Goal: Information Seeking & Learning: Learn about a topic

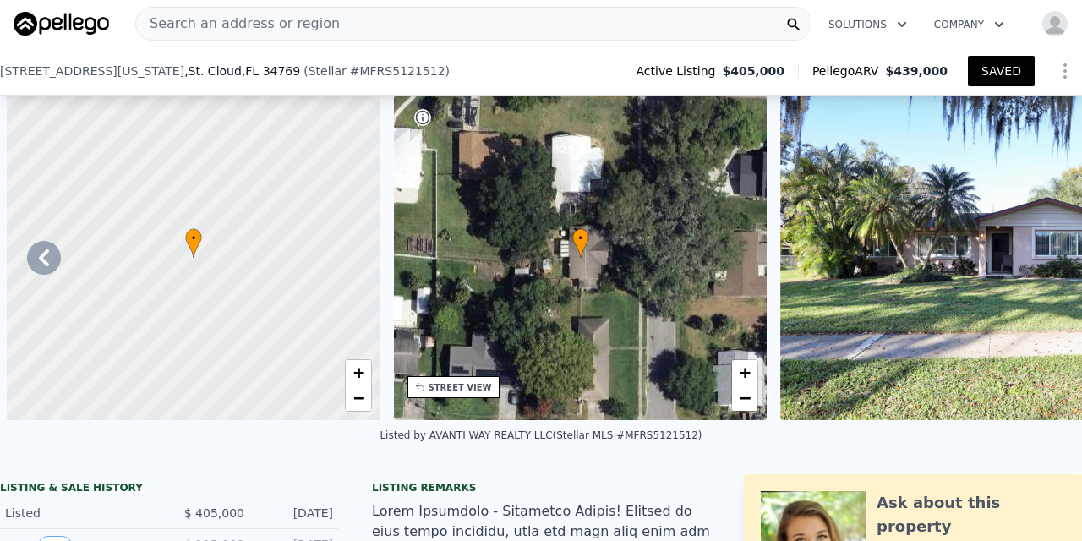
scroll to position [0, 1185]
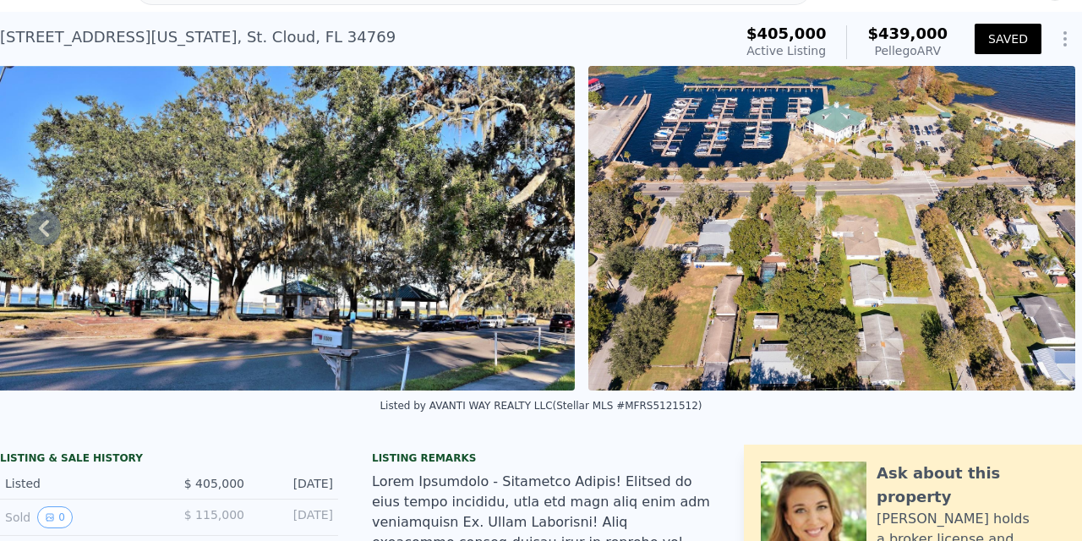
type input "$ 439,000"
type input "$ 0"
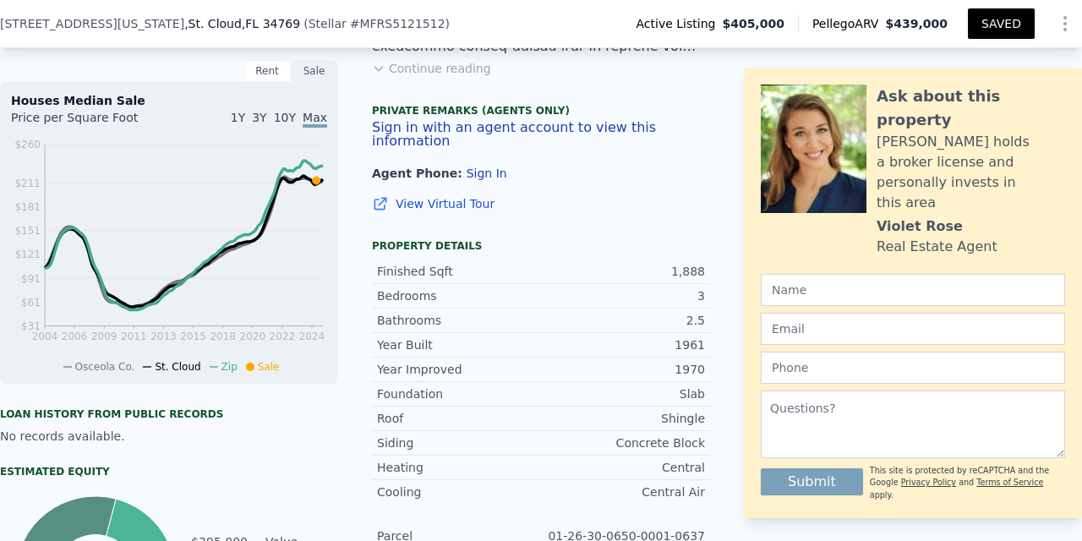
scroll to position [527, 0]
type input "$ 65,340"
drag, startPoint x: 681, startPoint y: 384, endPoint x: 709, endPoint y: 388, distance: 28.2
click at [709, 388] on div "Foundation Slab" at bounding box center [541, 393] width 338 height 25
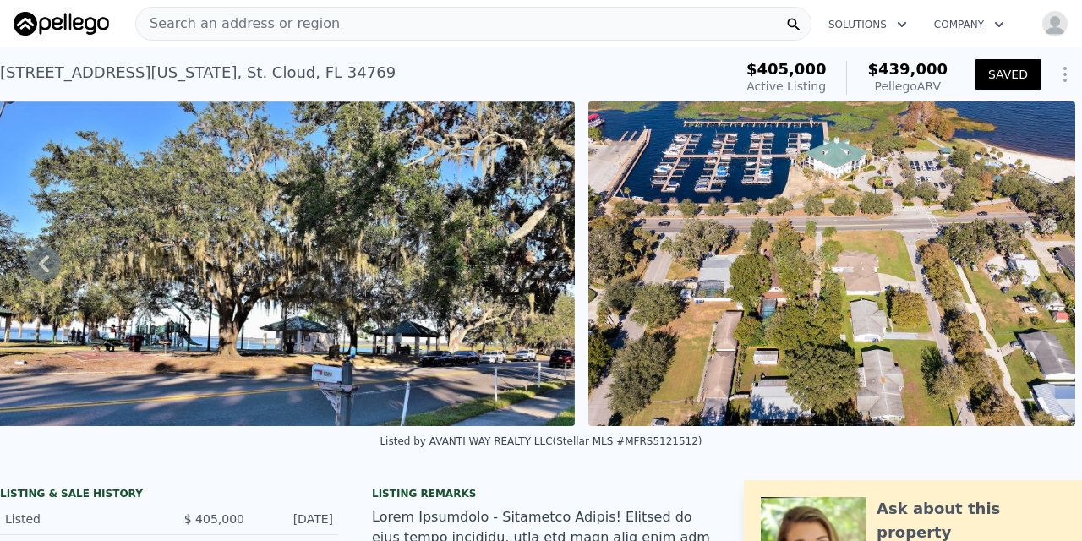
scroll to position [0, 0]
click at [255, 21] on span "Search an address or region" at bounding box center [238, 24] width 204 height 20
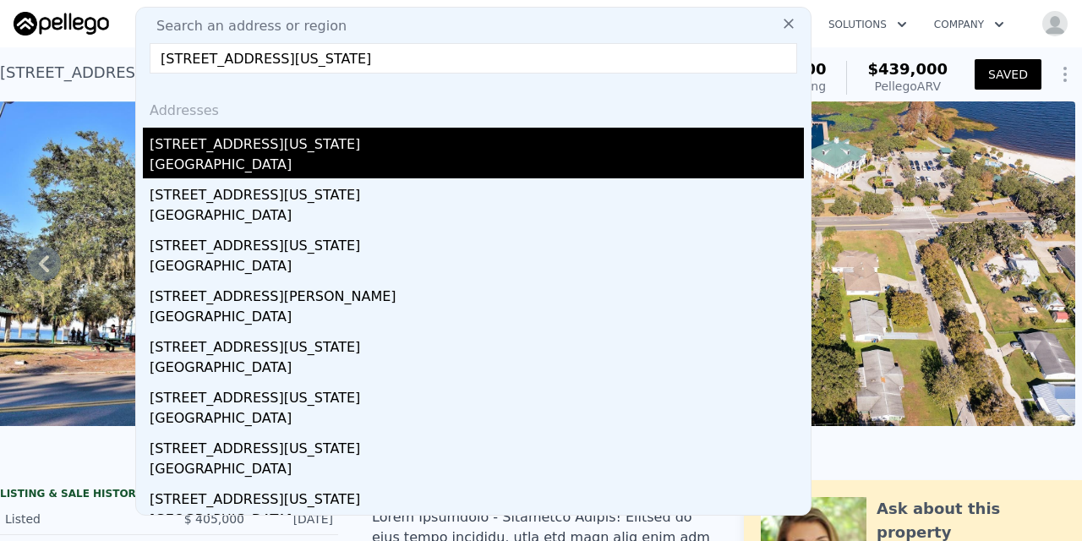
type input "[STREET_ADDRESS][US_STATE]"
click at [217, 148] on div "[STREET_ADDRESS][US_STATE]" at bounding box center [477, 141] width 654 height 27
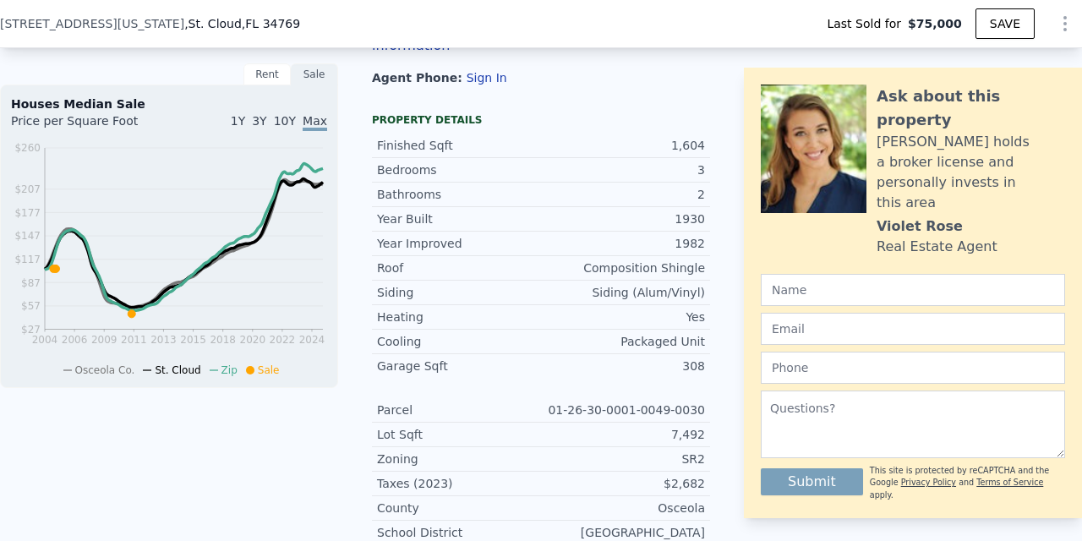
scroll to position [611, 0]
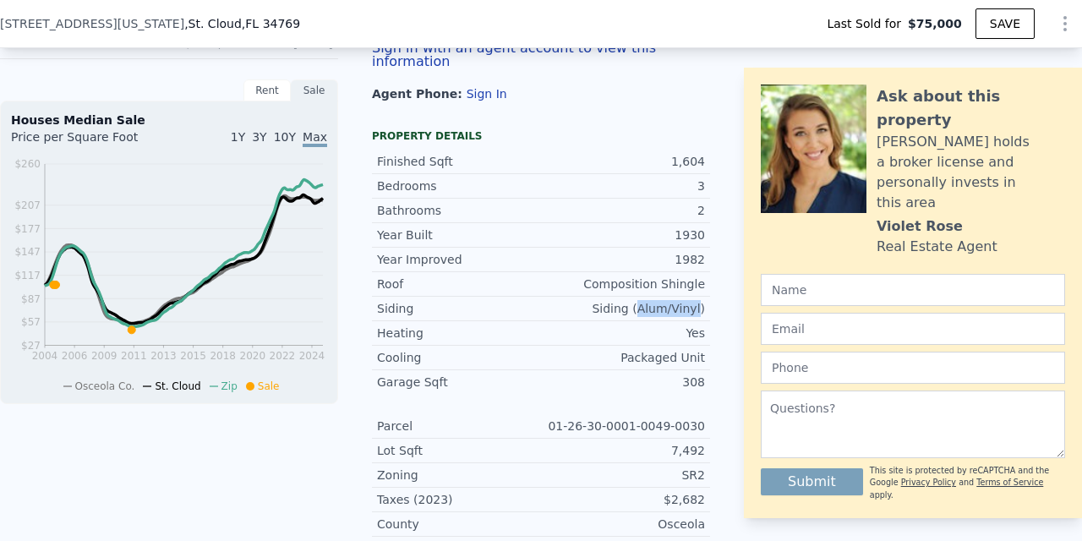
drag, startPoint x: 645, startPoint y: 297, endPoint x: 702, endPoint y: 298, distance: 56.7
click at [702, 300] on div "Siding (Alum/Vinyl)" at bounding box center [623, 308] width 164 height 17
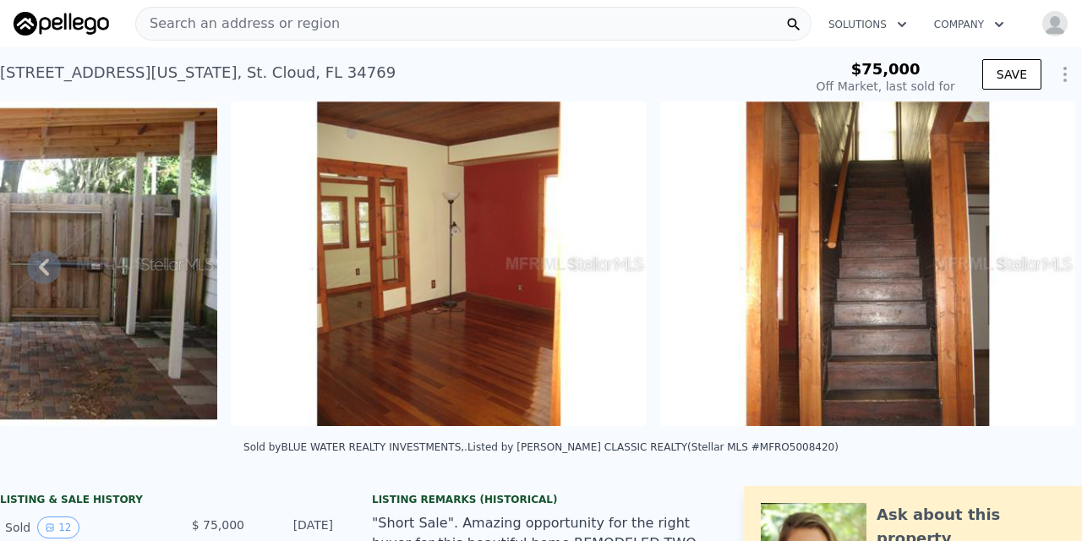
scroll to position [0, 0]
click at [291, 22] on span "Search an address or region" at bounding box center [238, 24] width 204 height 20
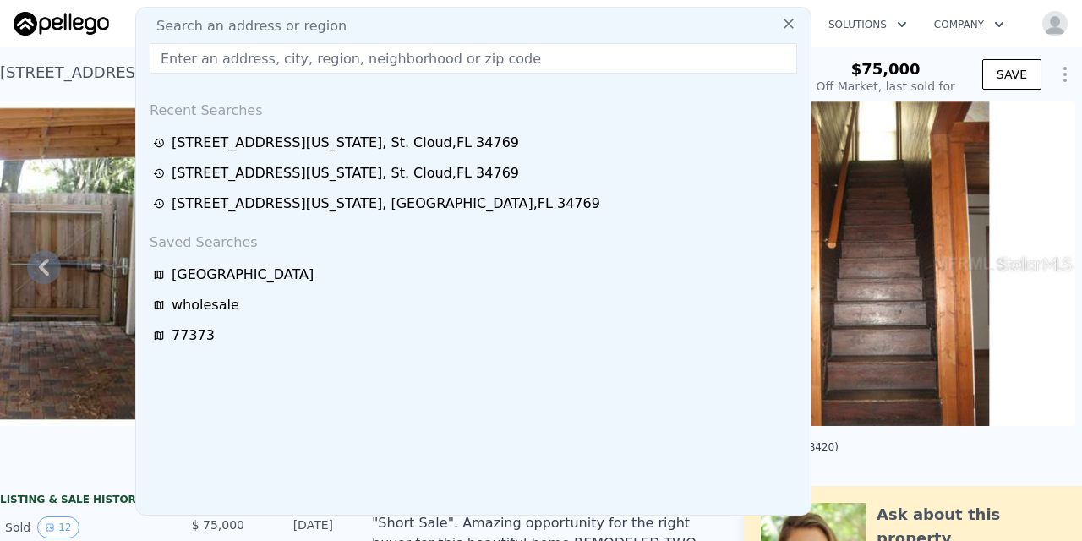
type input "$ 392,000"
type input "$ 285,639"
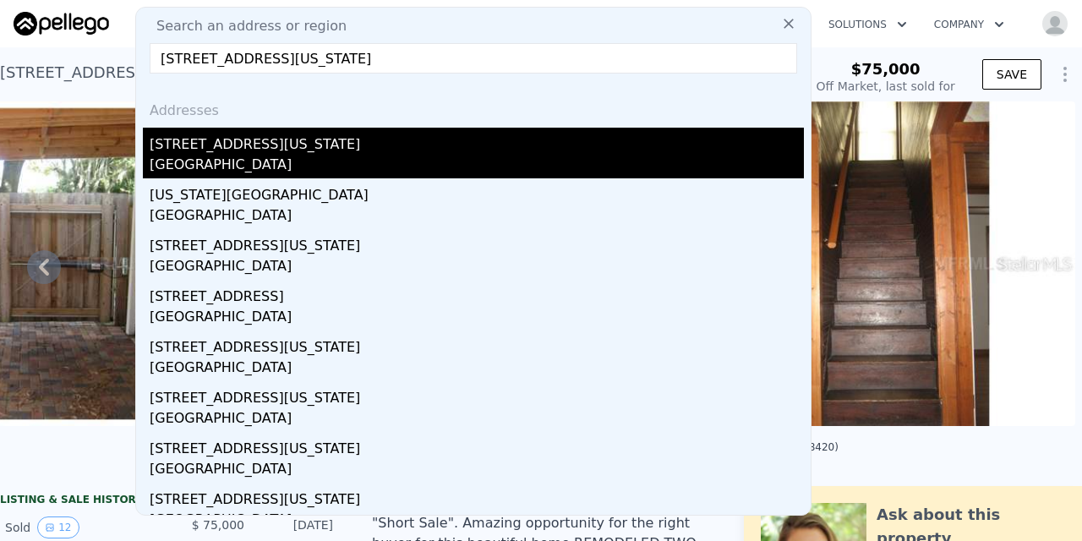
type input "[STREET_ADDRESS][US_STATE]"
click at [224, 149] on div "[STREET_ADDRESS][US_STATE]" at bounding box center [477, 141] width 654 height 27
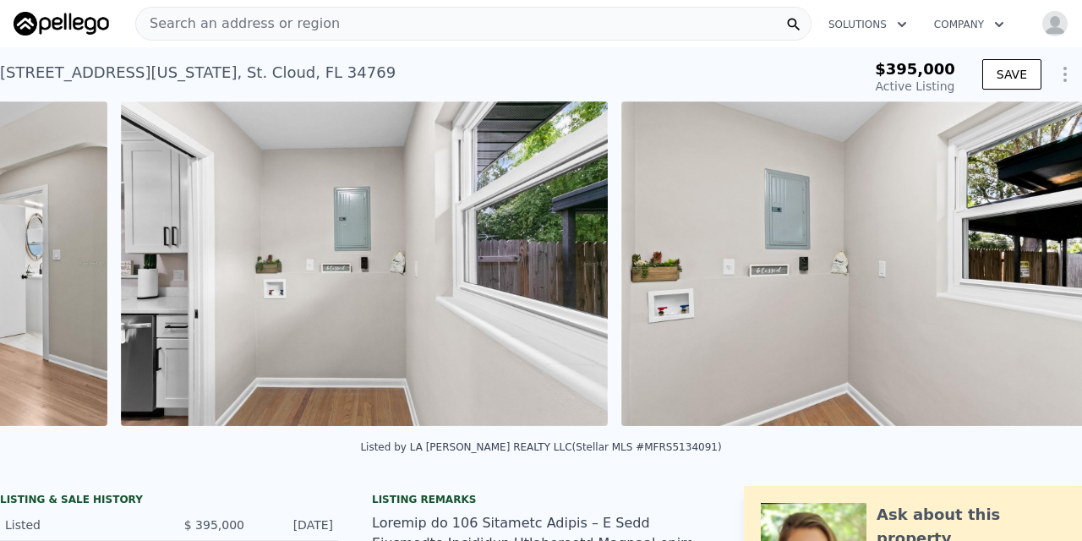
scroll to position [0, 4757]
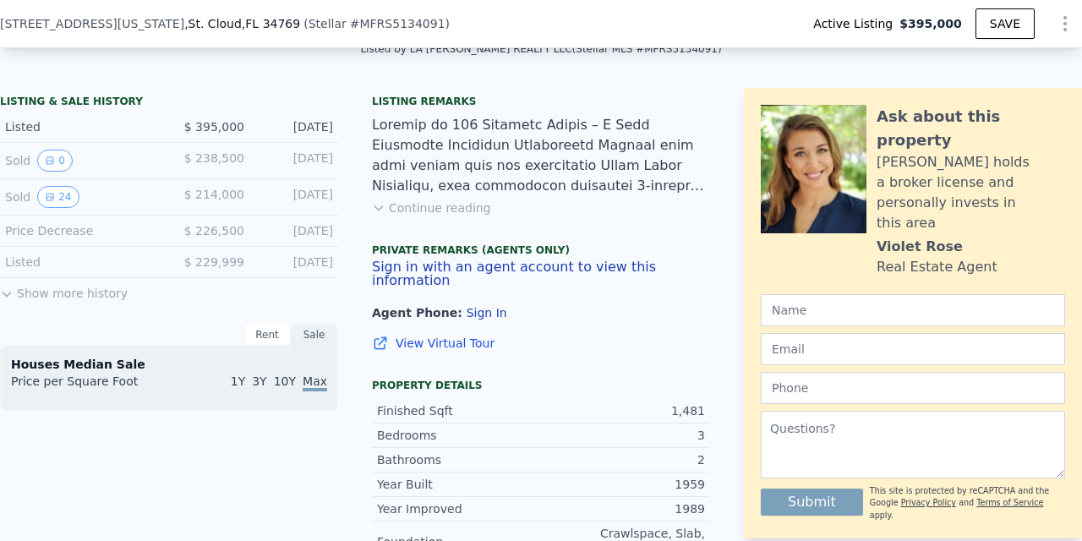
type input "-$ 421,279"
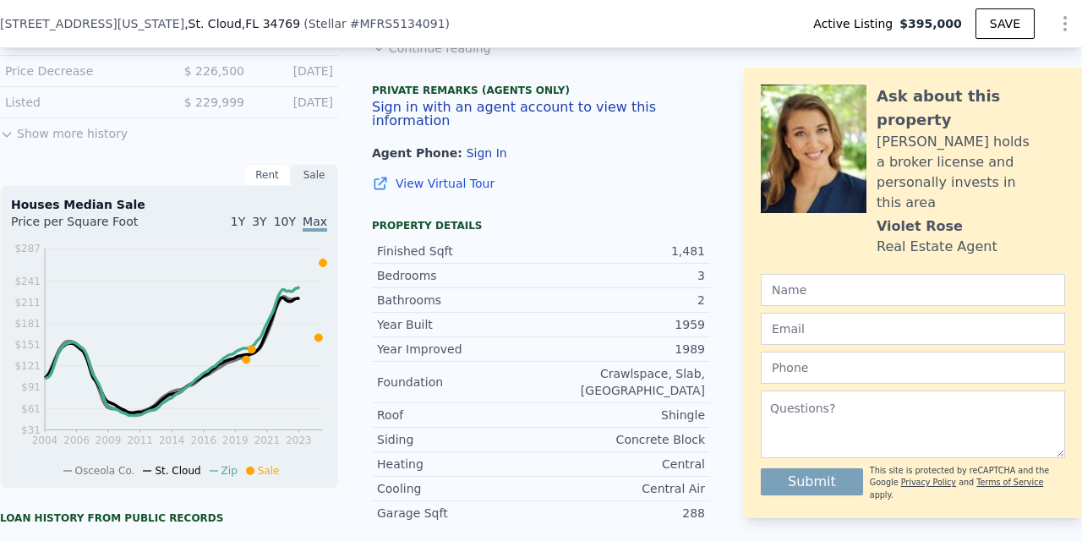
scroll to position [566, 0]
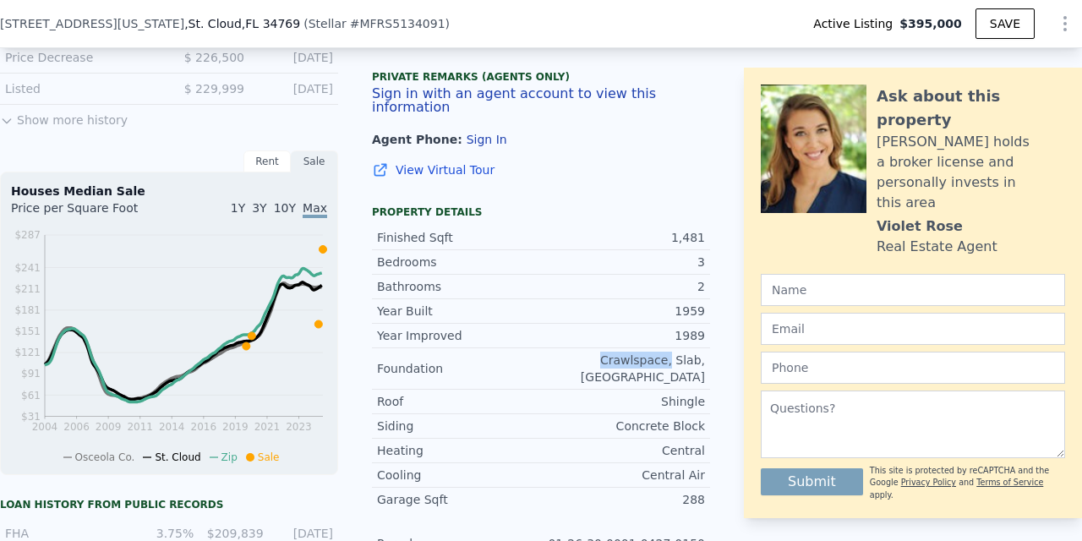
drag, startPoint x: 551, startPoint y: 348, endPoint x: 615, endPoint y: 352, distance: 63.5
click at [616, 352] on div "Crawlspace, Slab, [GEOGRAPHIC_DATA]" at bounding box center [623, 369] width 164 height 34
drag, startPoint x: 652, startPoint y: 350, endPoint x: 710, endPoint y: 353, distance: 58.4
click at [710, 353] on div "LISTING & SALE HISTORY Listed $ 395,000 [DATE] Sold 0 $ 238,500 [DATE] Sold 24 …" at bounding box center [541, 340] width 1082 height 851
click at [722, 351] on div "LISTING & SALE HISTORY Listed $ 395,000 [DATE] Sold 0 $ 238,500 [DATE] Sold 24 …" at bounding box center [541, 340] width 1082 height 851
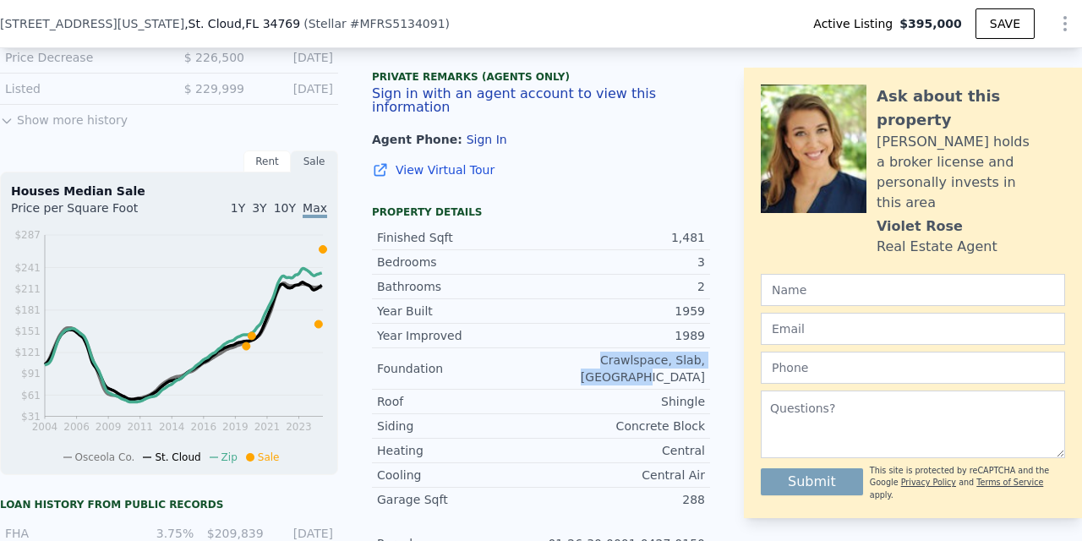
drag, startPoint x: 707, startPoint y: 348, endPoint x: 550, endPoint y: 347, distance: 157.3
click at [549, 348] on div "Foundation Crawlspace, Slab, [GEOGRAPHIC_DATA]" at bounding box center [541, 368] width 338 height 41
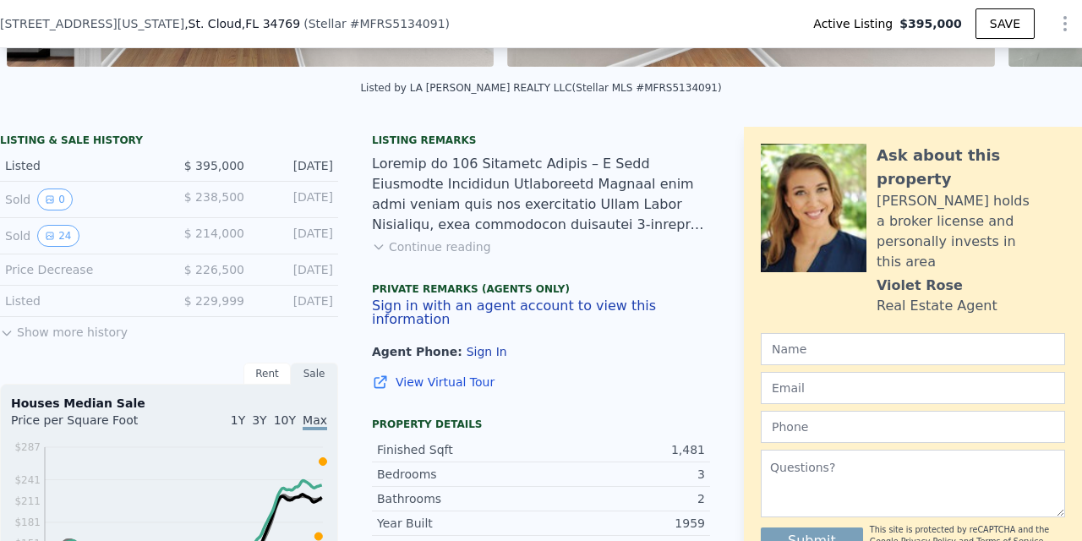
scroll to position [333, 0]
